Goal: Task Accomplishment & Management: Manage account settings

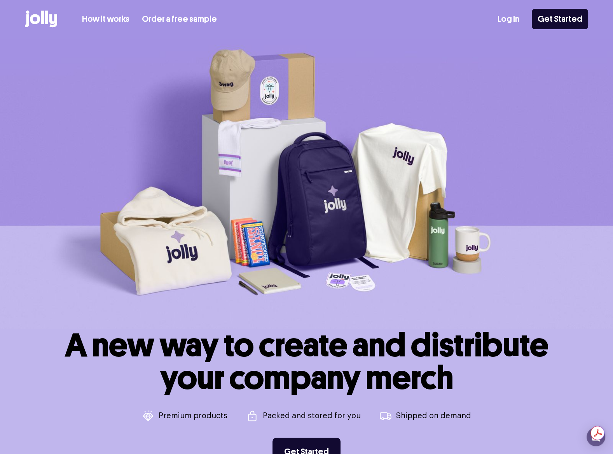
click at [513, 19] on link "Log In" at bounding box center [509, 19] width 22 height 13
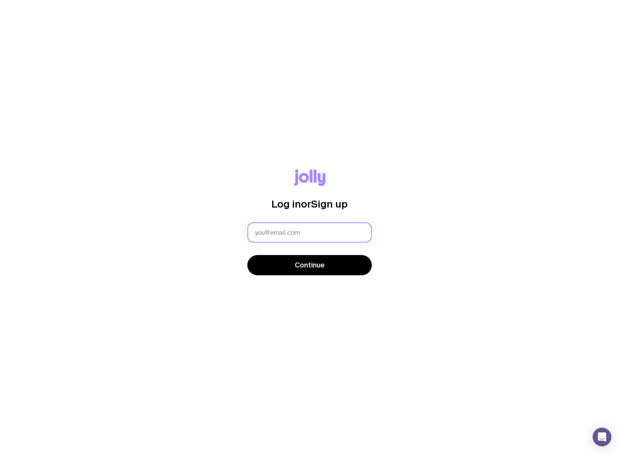
click at [268, 229] on input "text" at bounding box center [309, 232] width 124 height 20
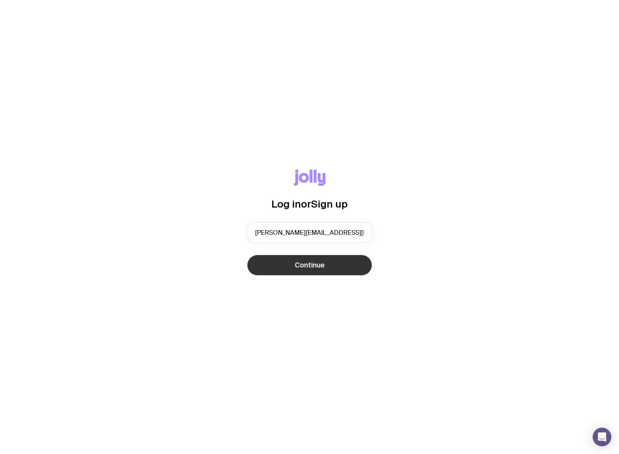
type input "belinda@indigitise.com.au"
click at [274, 274] on button "Continue" at bounding box center [309, 265] width 124 height 20
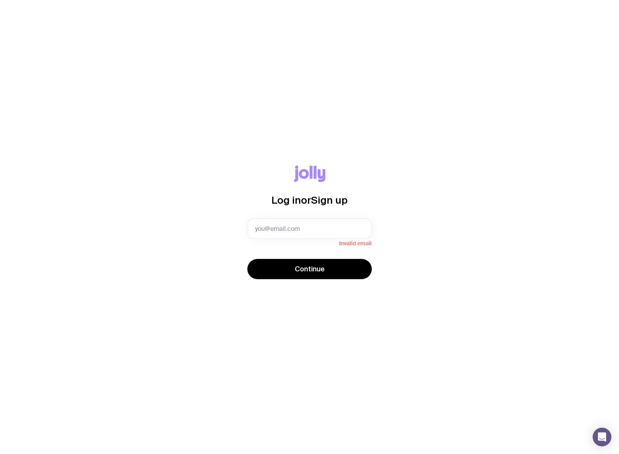
click at [516, 125] on div "Log in or Sign up Invalid email Continue" at bounding box center [309, 227] width 619 height 454
